Goal: Use online tool/utility

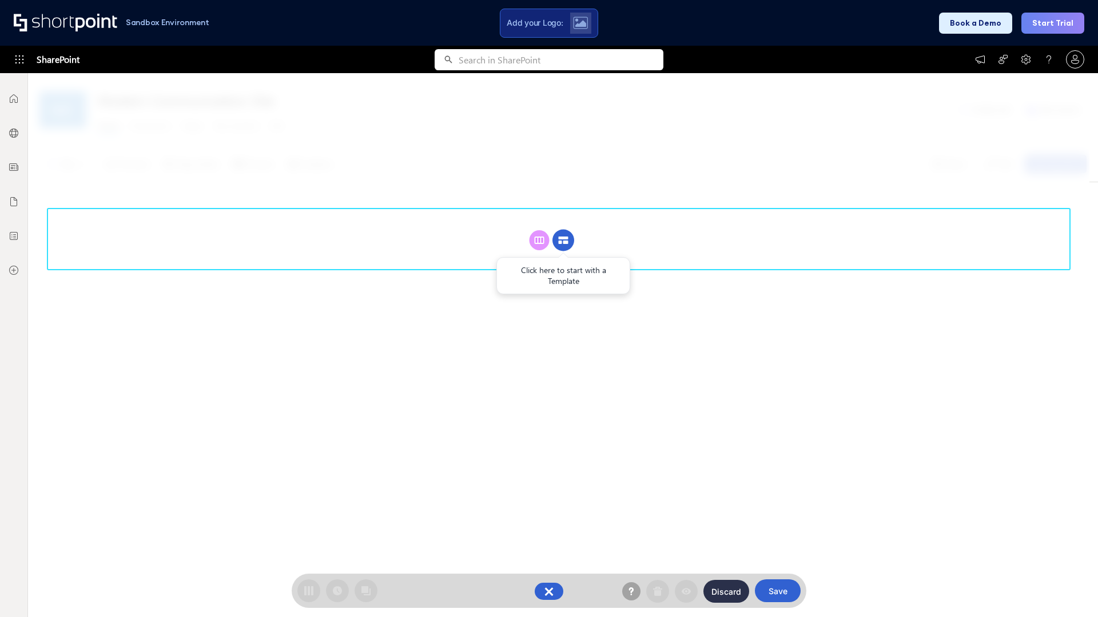
click at [563, 240] on circle at bounding box center [563, 241] width 22 height 22
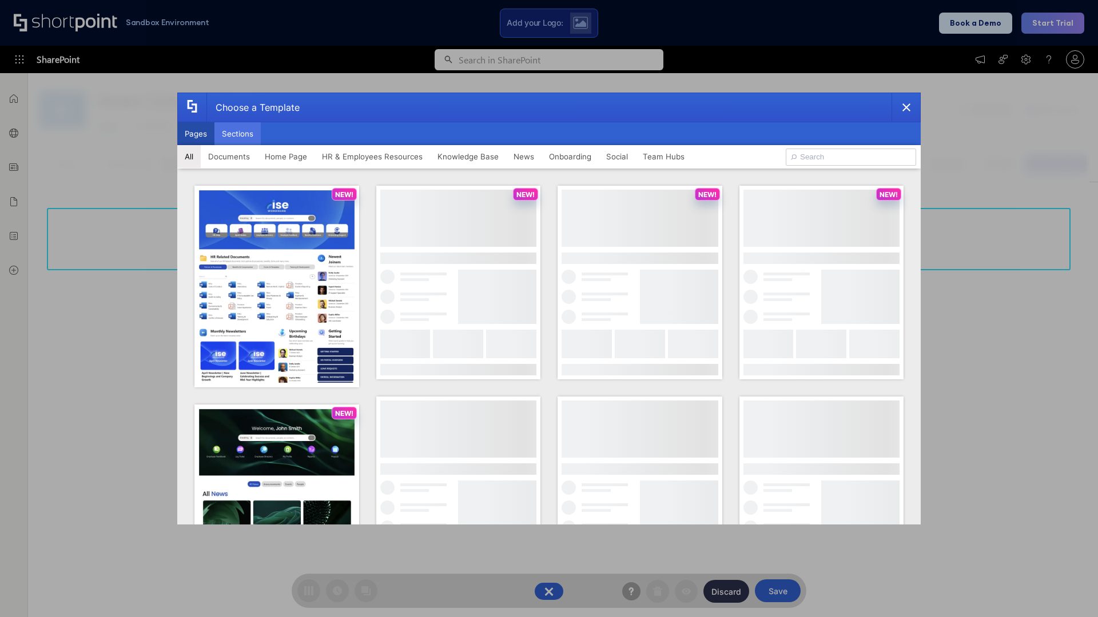
click at [237, 134] on button "Sections" at bounding box center [237, 133] width 46 height 23
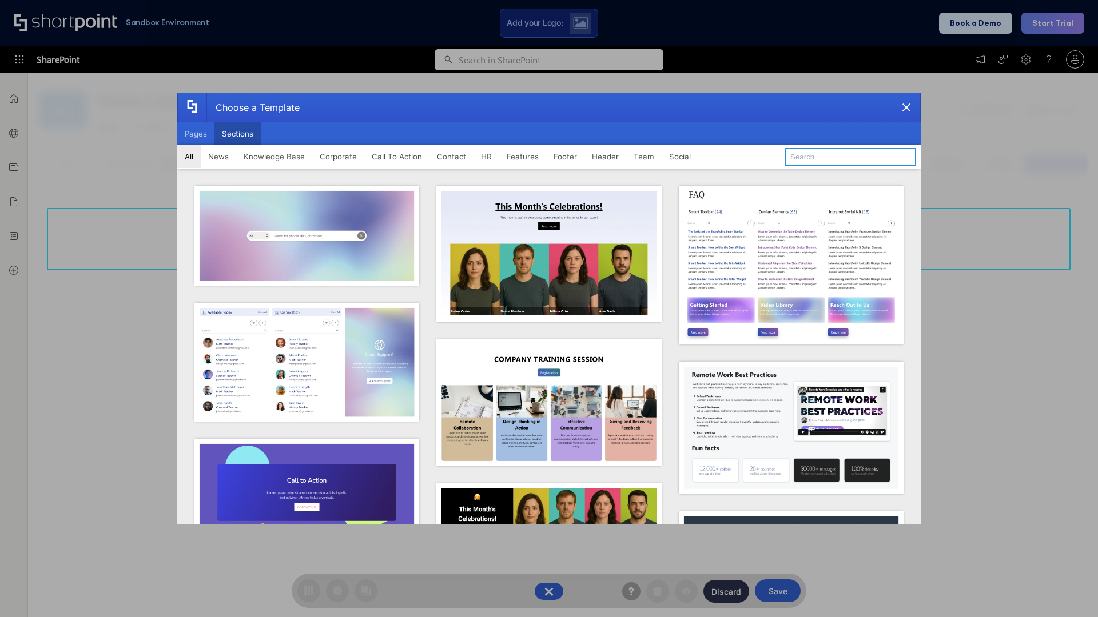
type input "Service Block 2"
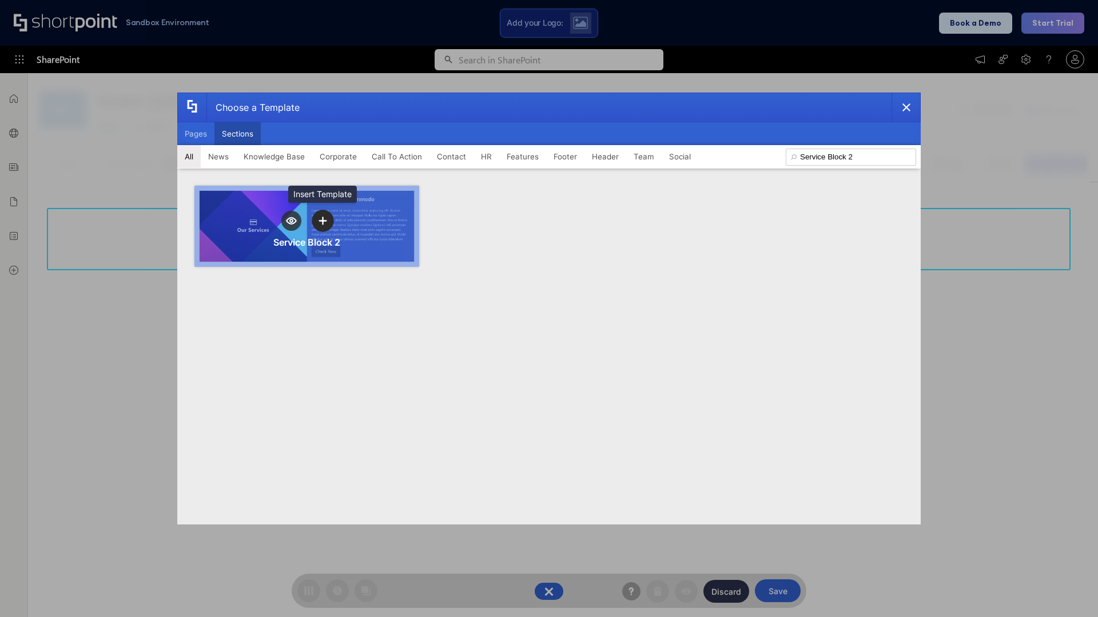
click at [322, 221] on icon "template selector" at bounding box center [322, 221] width 8 height 8
